Goal: Find specific page/section: Find specific page/section

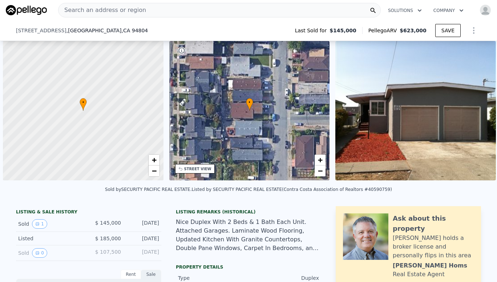
scroll to position [0, 3]
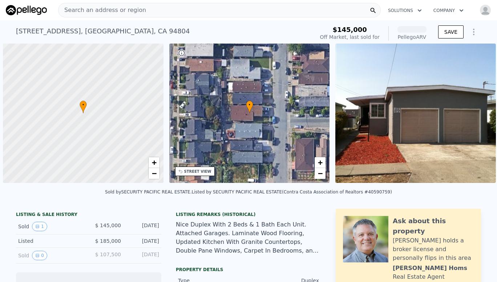
scroll to position [0, 3]
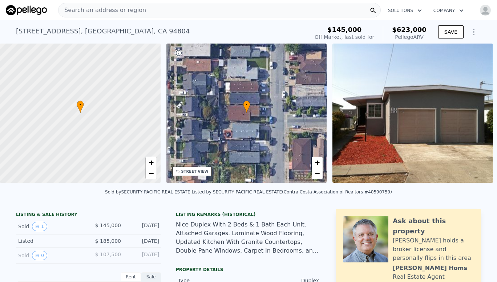
click at [99, 7] on span "Search an address or region" at bounding box center [103, 10] width 88 height 9
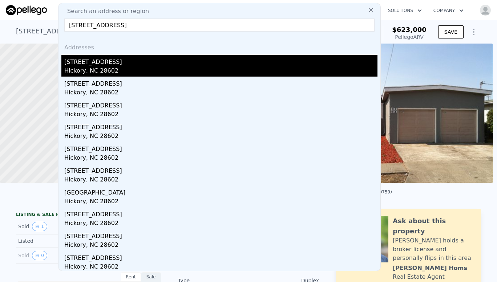
type input "929 Main Ave SW, Hickory, NC 28602"
click at [84, 59] on div "929 Main Ave SW" at bounding box center [220, 61] width 313 height 12
